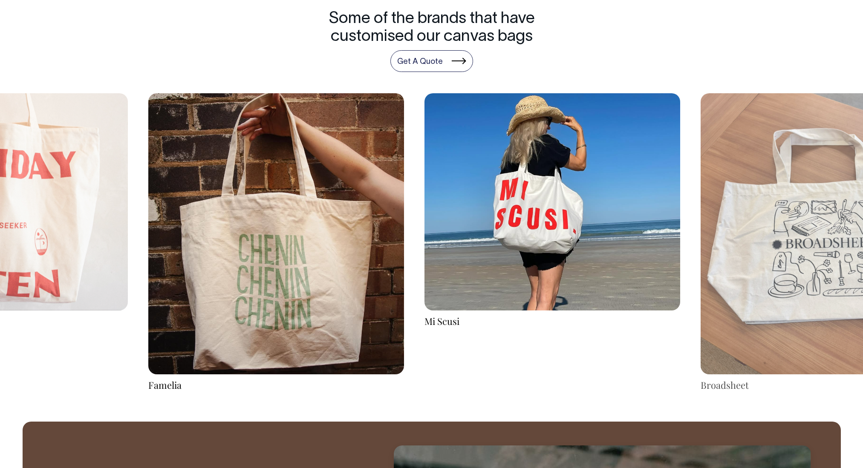
scroll to position [1650, 0]
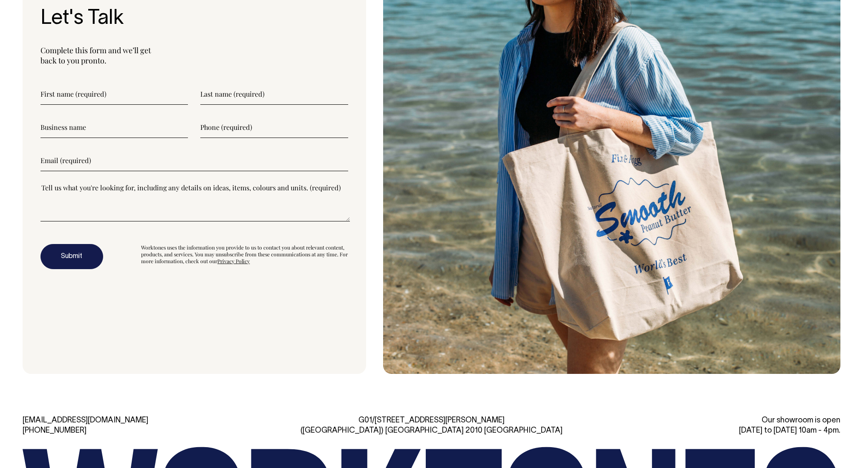
scroll to position [2732, 0]
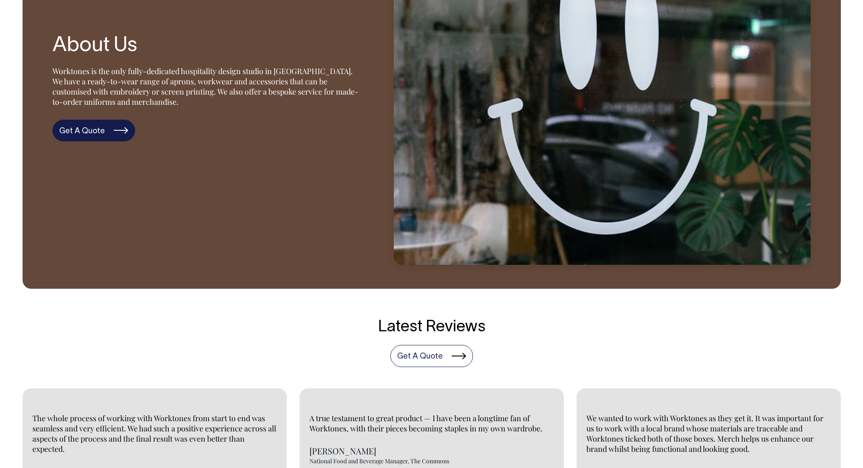
click at [100, 130] on link "Get A Quote" at bounding box center [93, 131] width 83 height 22
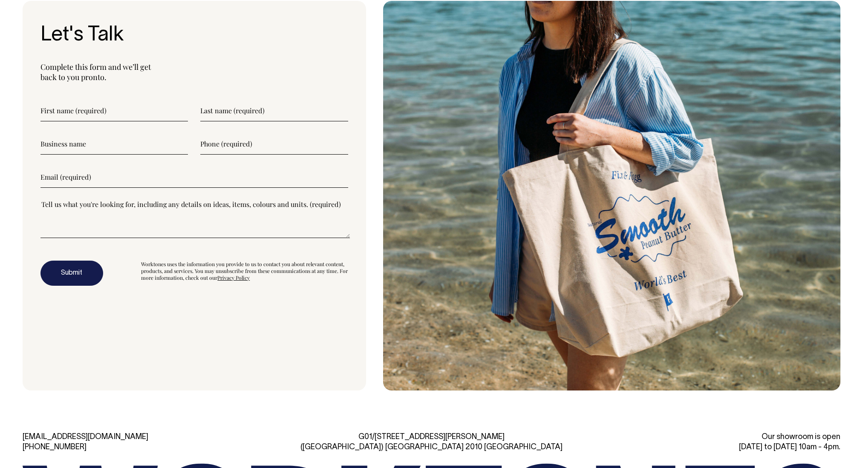
scroll to position [2717, 0]
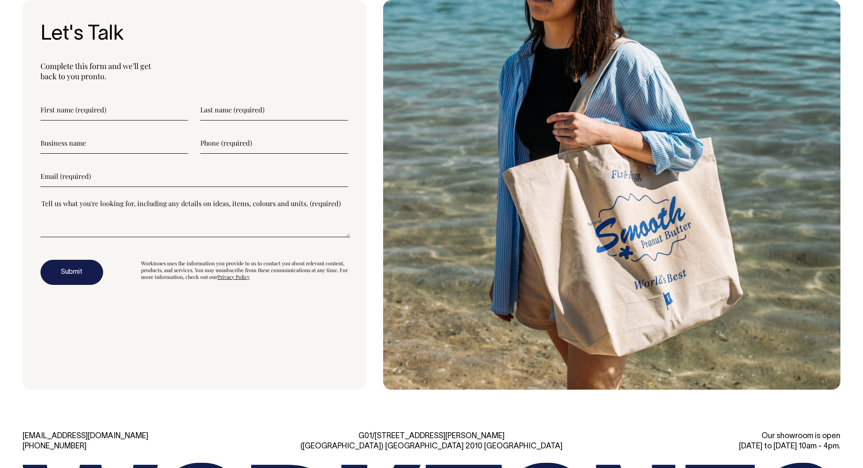
click at [78, 113] on input"] "text" at bounding box center [114, 109] width 148 height 21
click at [109, 142] on input"] "text" at bounding box center [114, 143] width 148 height 21
click at [99, 108] on input"] "text" at bounding box center [114, 109] width 148 height 21
type input"] "Paige"
type input"] "Perich"
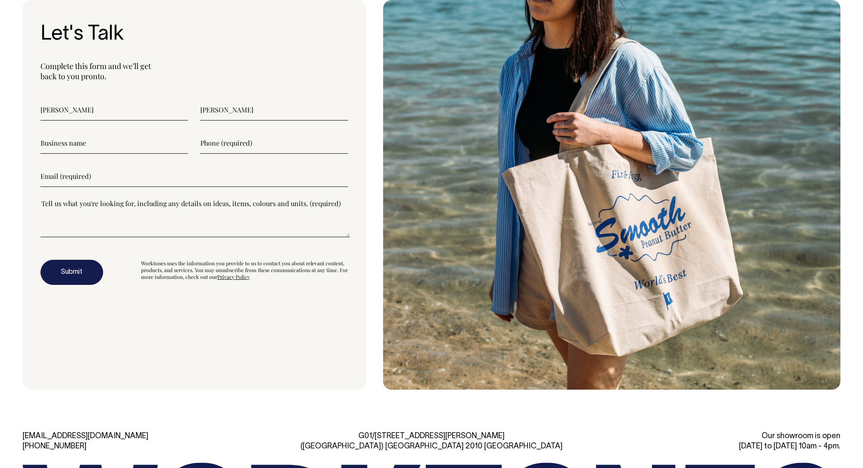
type input"] "0428641731"
drag, startPoint x: 125, startPoint y: 177, endPoint x: 58, endPoint y: 174, distance: 67.8
click at [58, 174] on input"] "paigeperich@gmail.com" at bounding box center [194, 176] width 308 height 21
type input"] "paige.perich@greenfields.net.au"
click at [69, 216] on textarea"] at bounding box center [194, 218] width 309 height 38
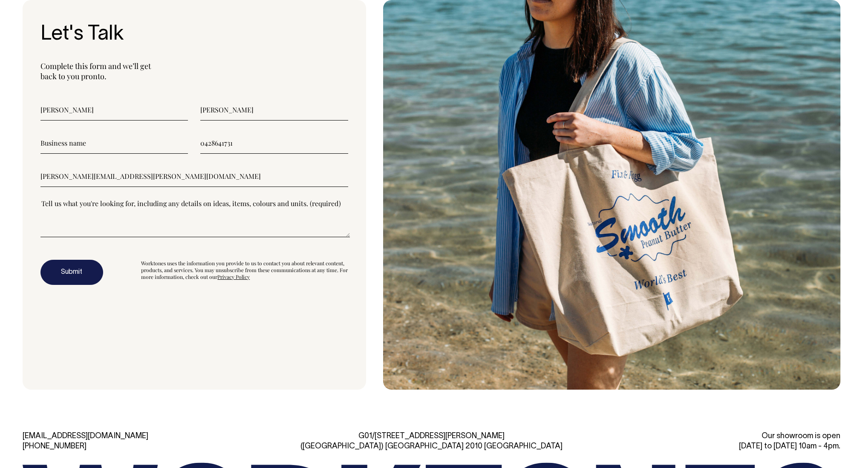
click at [67, 223] on textarea"] at bounding box center [194, 218] width 309 height 38
type textarea"] "a"
drag, startPoint x: 27, startPoint y: 205, endPoint x: 54, endPoint y: 204, distance: 27.3
click at [54, 204] on div "Let's Talk Complete this form and we’ll get back to you pronto. Paige Perich 04…" at bounding box center [195, 195] width 344 height 390
click at [54, 204] on textarea"] "a" at bounding box center [194, 218] width 309 height 38
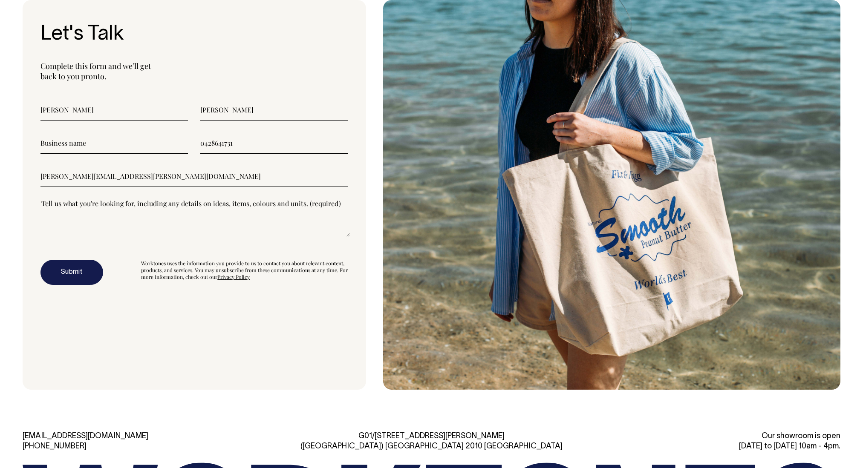
click at [54, 204] on textarea"] at bounding box center [194, 218] width 309 height 38
type textarea"] "O"
click at [208, 229] on textarea"] "A canvas tote bag around the size of" at bounding box center [194, 218] width 309 height 38
paste textarea"] "20 x 15 x 3.5 ""
click at [49, 202] on textarea"] "A canvas tote bag around the size of 20 x 15 x 3.5 " with one sided branding on…" at bounding box center [194, 218] width 309 height 38
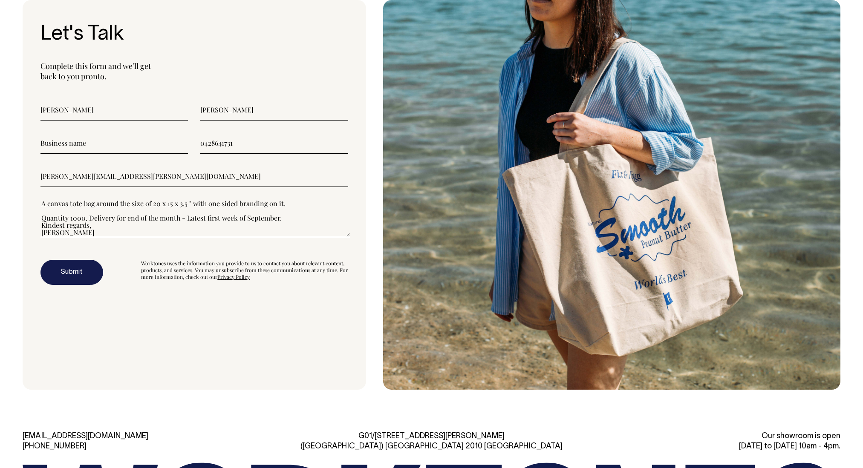
click at [38, 204] on div "Let's Talk Complete this form and we’ll get back to you pronto. Paige Perich 04…" at bounding box center [195, 195] width 344 height 390
click at [41, 204] on textarea"] "A canvas tote bag around the size of 20 x 15 x 3.5 " with one sided branding on…" at bounding box center [194, 218] width 309 height 38
drag, startPoint x: 41, startPoint y: 204, endPoint x: 67, endPoint y: 210, distance: 27.1
click at [67, 210] on textarea"] "A canvas tote bag around the size of 20 x 15 x 3.5 " with one sided branding on…" at bounding box center [194, 218] width 309 height 38
click at [70, 217] on textarea"] "A canvas tote bag around the size of 20 x 15 x 3.5 " with one sided branding on…" at bounding box center [194, 218] width 309 height 38
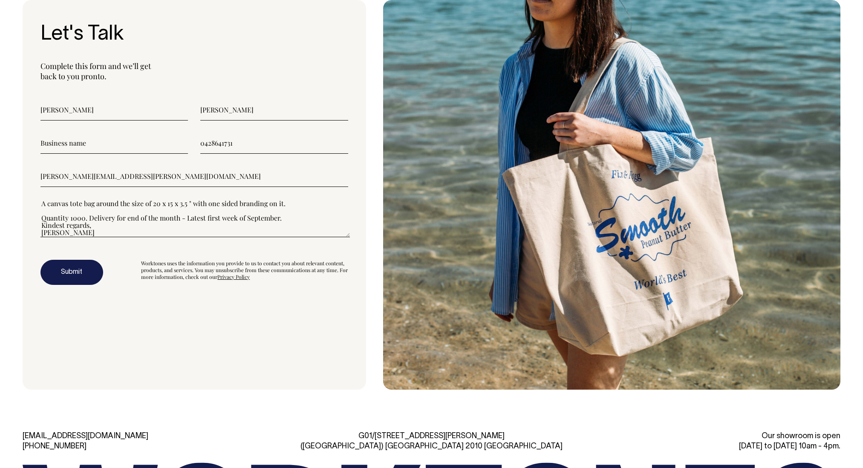
drag, startPoint x: 58, startPoint y: 219, endPoint x: 73, endPoint y: 231, distance: 19.4
click at [73, 231] on textarea"] "A canvas tote bag around the size of 20 x 15 x 3.5 " with one sided branding on…" at bounding box center [194, 218] width 309 height 38
click at [99, 225] on textarea"] "A canvas tote bag around the size of 20 x 15 x 3.5 " with one sided branding on…" at bounding box center [194, 218] width 309 height 38
drag, startPoint x: 99, startPoint y: 225, endPoint x: 44, endPoint y: 226, distance: 55.0
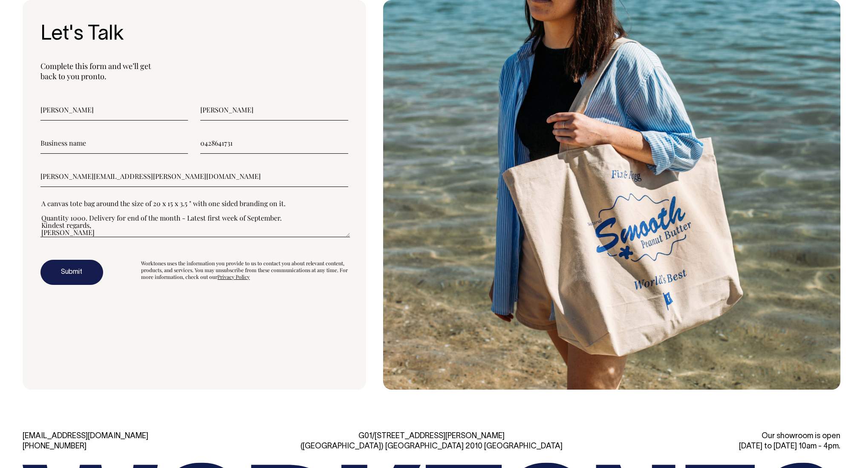
click at [43, 226] on textarea"] "A canvas tote bag around the size of 20 x 15 x 3.5 " with one sided branding on…" at bounding box center [194, 218] width 309 height 38
click at [69, 226] on textarea"] "A canvas tote bag around the size of 20 x 15 x 3.5 " with one sided branding on…" at bounding box center [194, 218] width 309 height 38
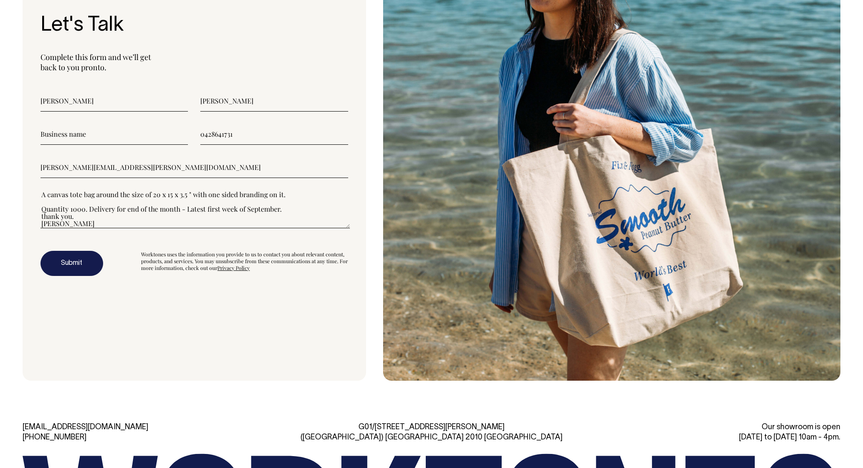
click at [81, 220] on textarea"] "A canvas tote bag around the size of 20 x 15 x 3.5 " with one sided branding on…" at bounding box center [194, 209] width 309 height 38
click at [84, 214] on textarea"] "A canvas tote bag around the size of 20 x 15 x 3.5 " with one sided branding on…" at bounding box center [194, 209] width 309 height 38
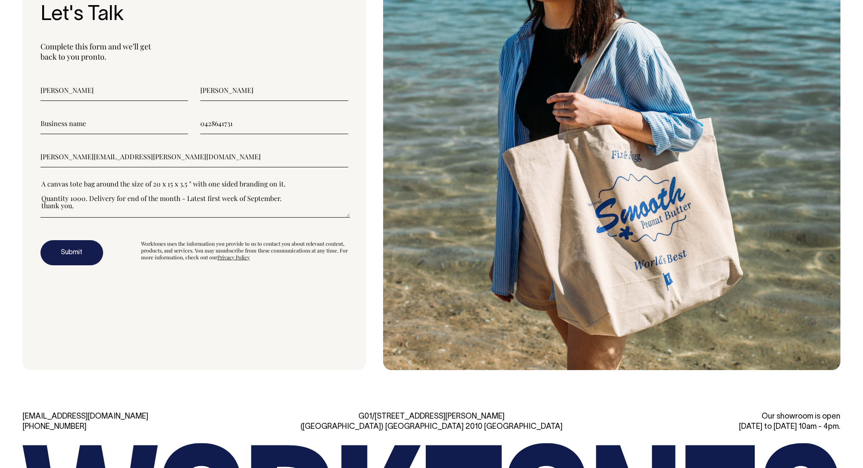
scroll to position [2736, 0]
click at [346, 218] on textarea"] "A canvas tote bag around the size of 20 x 15 x 3.5 " with one sided branding on…" at bounding box center [194, 199] width 309 height 39
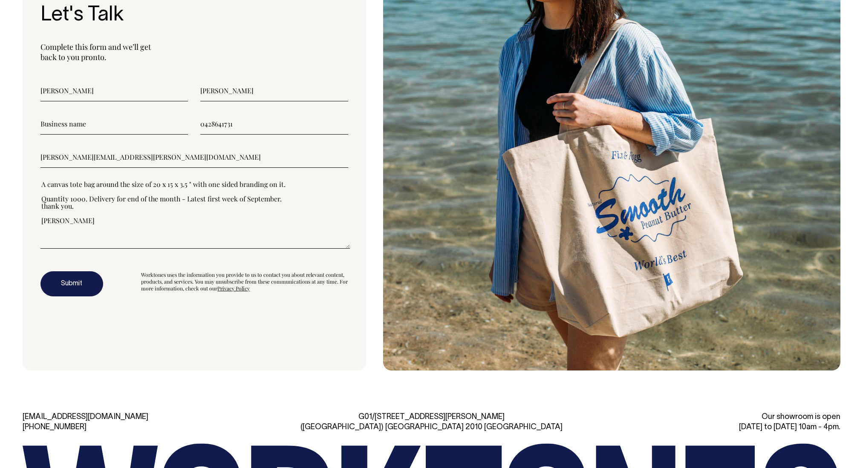
drag, startPoint x: 348, startPoint y: 215, endPoint x: 348, endPoint y: 245, distance: 30.3
click at [348, 245] on textarea"] "A canvas tote bag around the size of 20 x 15 x 3.5 " with one sided branding on…" at bounding box center [194, 214] width 309 height 69
click at [311, 222] on textarea"] "A canvas tote bag around the size of 20 x 15 x 3.5 " with one sided branding on…" at bounding box center [194, 214] width 309 height 69
click at [37, 185] on div "Let's Talk Complete this form and we’ll get back to you pronto. Paige Perich 04…" at bounding box center [195, 176] width 344 height 390
click at [39, 185] on div "Let's Talk Complete this form and we’ll get back to you pronto. Paige Perich 04…" at bounding box center [195, 176] width 344 height 390
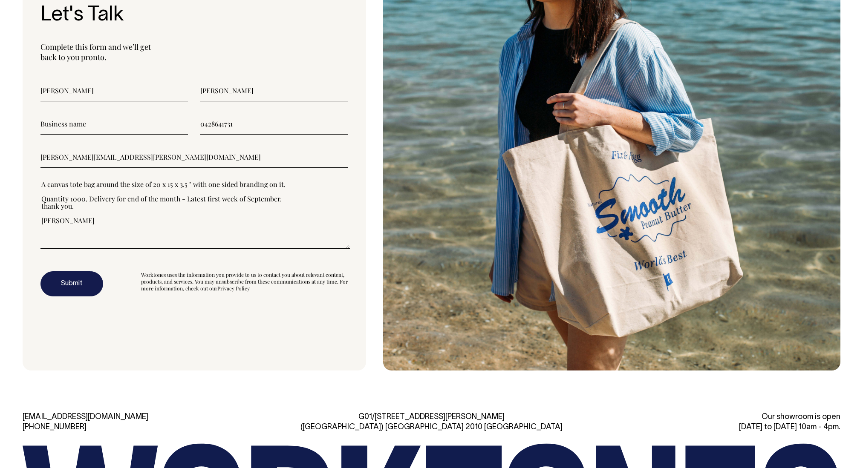
click at [40, 185] on textarea"] "A canvas tote bag around the size of 20 x 15 x 3.5 " with one sided branding on…" at bounding box center [194, 214] width 309 height 69
click at [166, 183] on textarea"] "Hi, I am enquiring for a quote to include canvas tote bag around the size of 20…" at bounding box center [194, 214] width 309 height 69
drag, startPoint x: 199, startPoint y: 182, endPoint x: 233, endPoint y: 194, distance: 35.7
click at [233, 194] on textarea"] "Hi, I am enquiring for a quote to include a canvas tote bag around the size of …" at bounding box center [194, 214] width 309 height 69
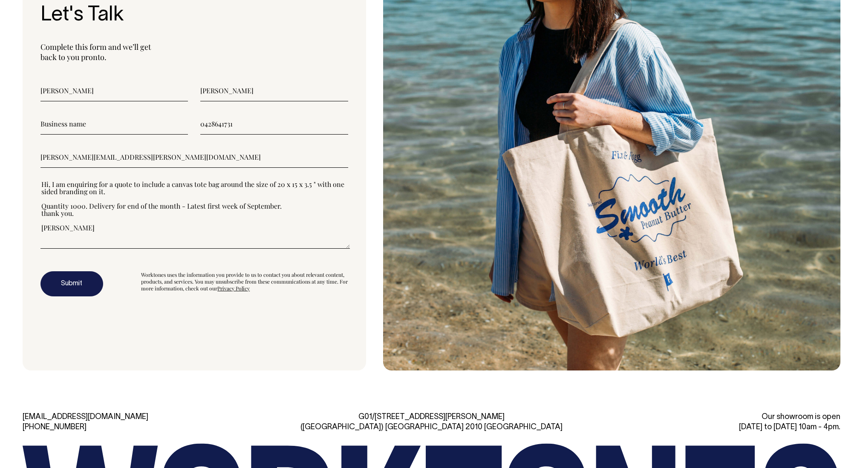
click at [172, 193] on textarea"] "Hi, I am enquiring for a quote to include a canvas tote bag around the size of …" at bounding box center [194, 214] width 309 height 69
drag, startPoint x: 63, startPoint y: 191, endPoint x: 108, endPoint y: 196, distance: 45.5
click at [108, 196] on textarea"] "Hi, I am enquiring for a quote to include a canvas tote bag around the size of …" at bounding box center [194, 214] width 309 height 69
drag, startPoint x: 56, startPoint y: 201, endPoint x: 91, endPoint y: 215, distance: 37.7
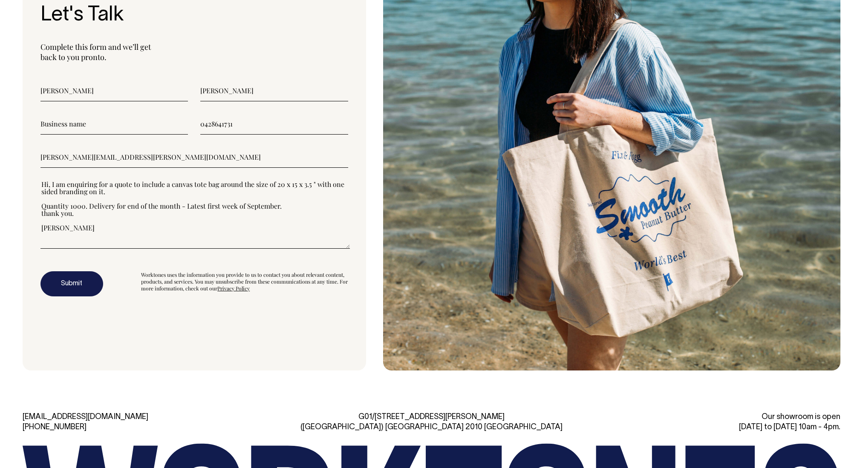
click at [91, 215] on textarea"] "Hi, I am enquiring for a quote to include a canvas tote bag around the size of …" at bounding box center [194, 214] width 309 height 69
click at [93, 215] on textarea"] "Hi, I am enquiring for a quote to include a canvas tote bag around the size of …" at bounding box center [194, 214] width 309 height 69
click at [106, 195] on textarea"] "Hi, I am enquiring for a quote to include a canvas tote bag around the size of …" at bounding box center [194, 214] width 309 height 69
click at [106, 192] on textarea"] "Hi, I am enquiring for a quote to include a canvas tote bag around the size of …" at bounding box center [194, 214] width 309 height 69
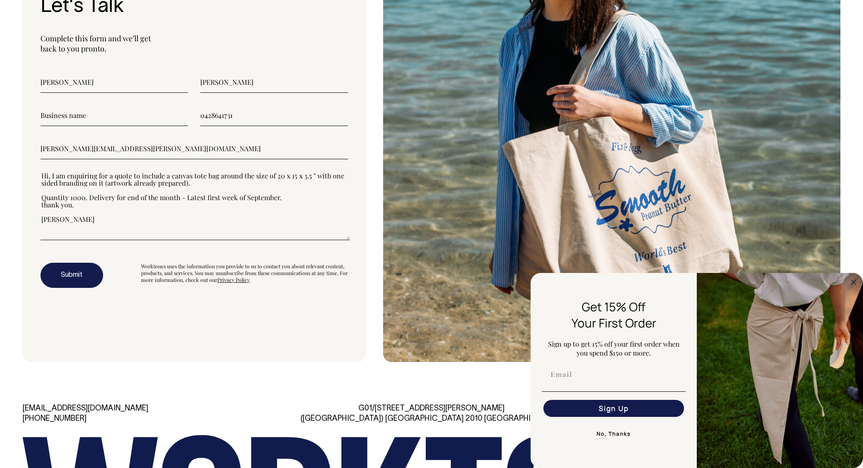
scroll to position [2744, 0]
drag, startPoint x: 67, startPoint y: 201, endPoint x: 81, endPoint y: 207, distance: 15.3
click at [81, 207] on textarea"] "Hi, I am enquiring for a quote to include a canvas tote bag around the size of …" at bounding box center [194, 206] width 309 height 69
click at [81, 208] on textarea"] "Hi, I am enquiring for a quote to include a canvas tote bag around the size of …" at bounding box center [194, 206] width 309 height 69
click at [100, 210] on textarea"] "Hi, I am enquiring for a quote to include a canvas tote bag around the size of …" at bounding box center [194, 206] width 309 height 69
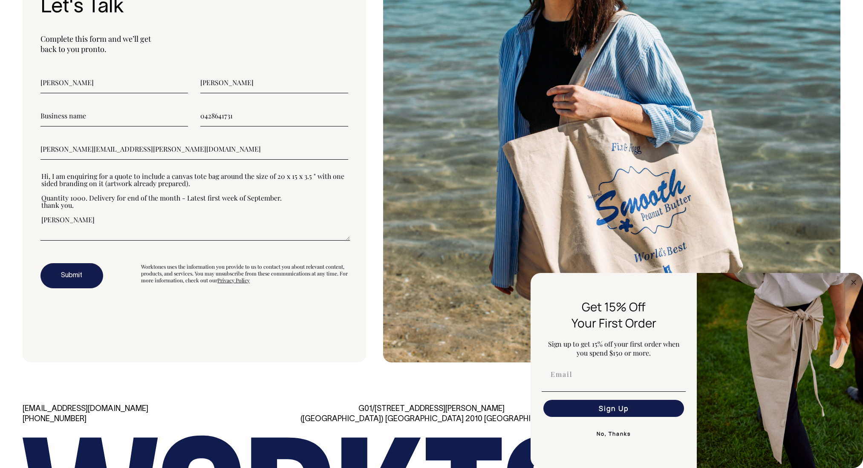
type textarea"] "Hi, I am enquiring for a quote to include a canvas tote bag around the size of …"
click at [75, 285] on button "Submit" at bounding box center [71, 276] width 63 height 26
